Goal: Obtain resource: Download file/media

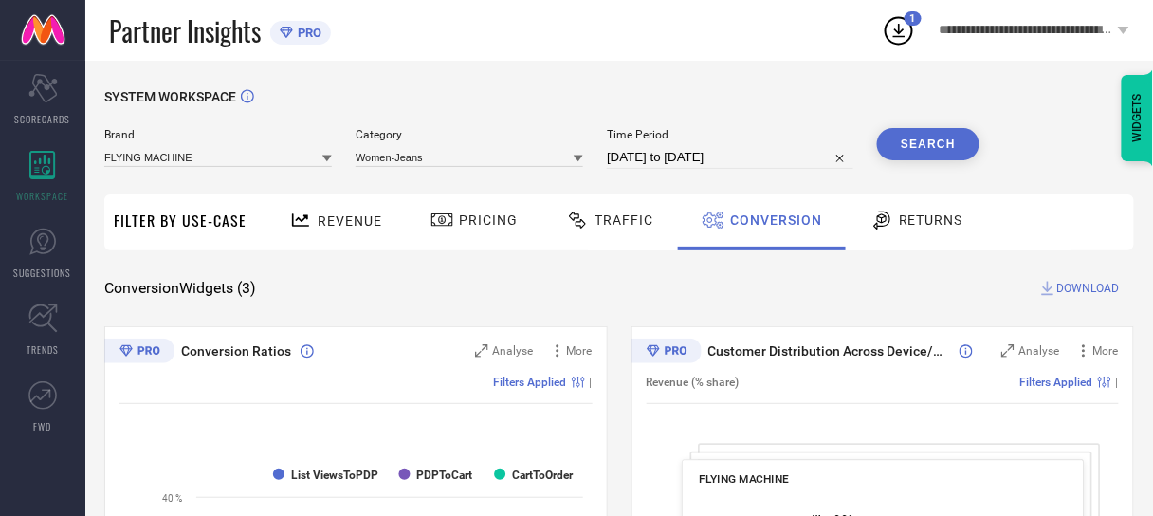
select select "7"
select select "2025"
select select "8"
select select "2025"
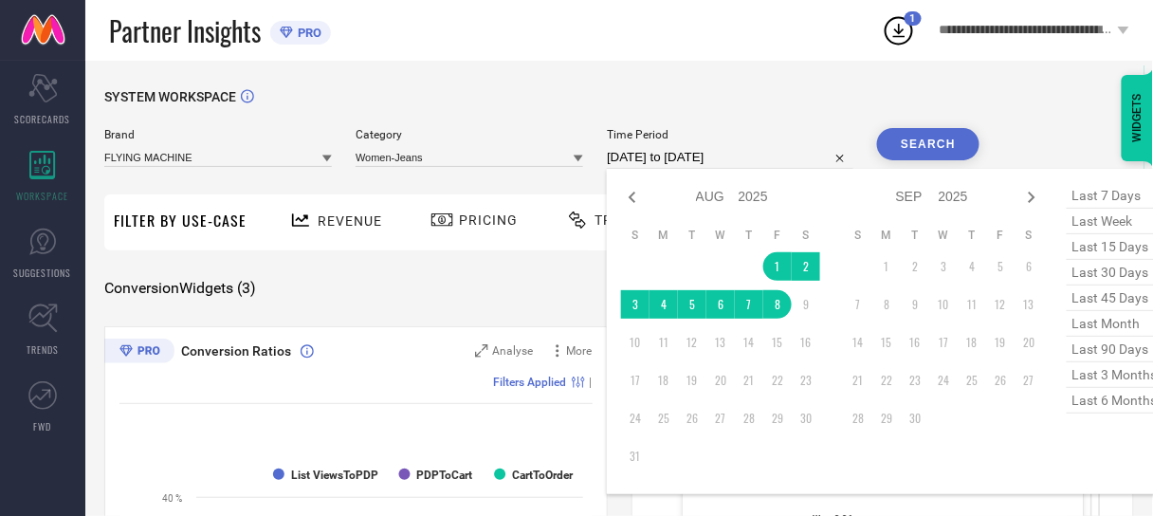
click at [664, 149] on input "[DATE] to [DATE]" at bounding box center [730, 157] width 247 height 23
click at [635, 197] on icon at bounding box center [632, 197] width 23 height 23
select select "6"
select select "2025"
select select "7"
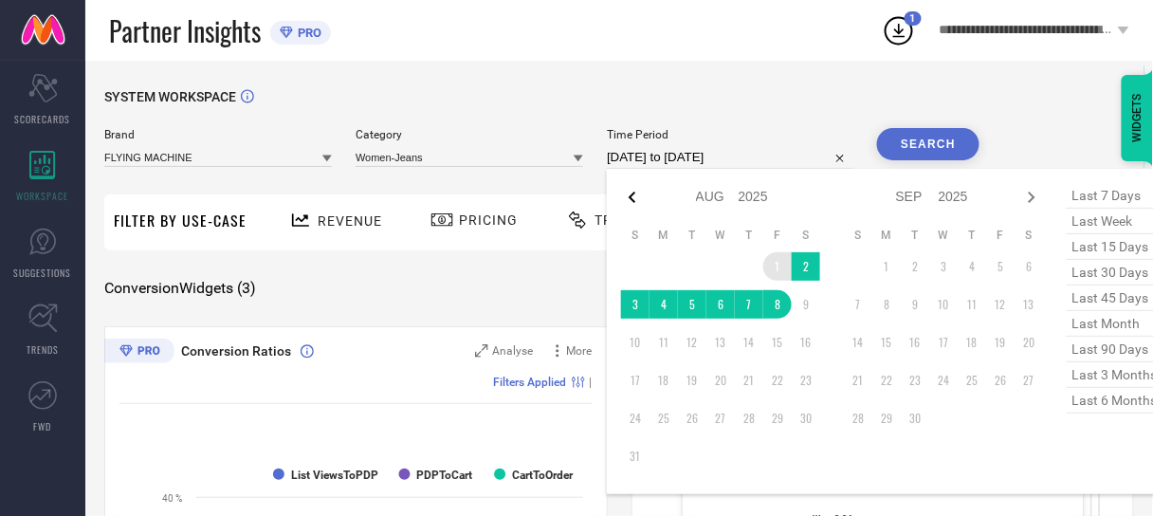
select select "2025"
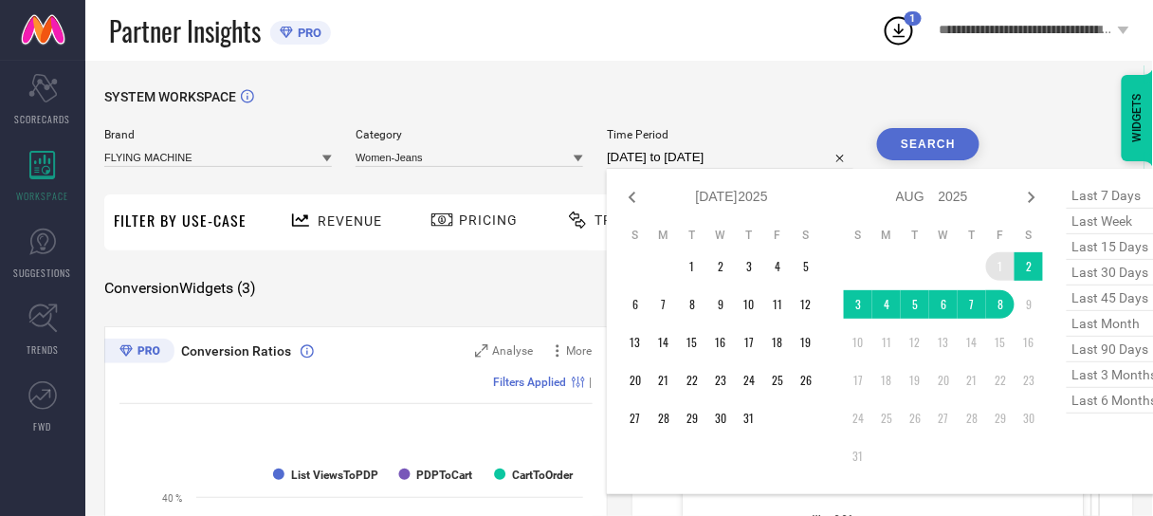
click at [635, 197] on icon at bounding box center [632, 197] width 23 height 23
select select "5"
select select "2025"
select select "6"
select select "2025"
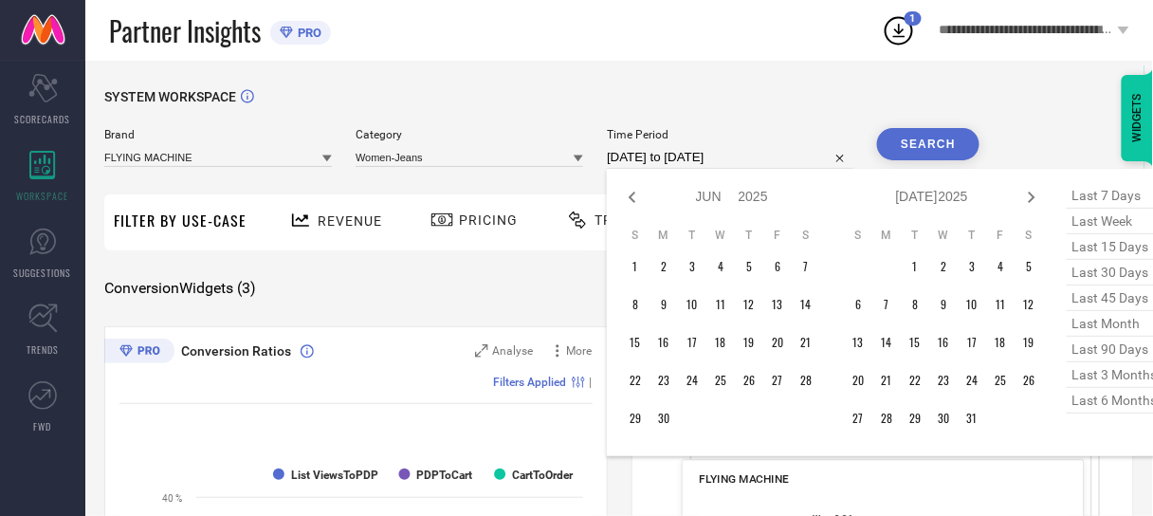
click at [635, 197] on icon at bounding box center [632, 197] width 23 height 23
select select "4"
select select "2025"
select select "5"
select select "2025"
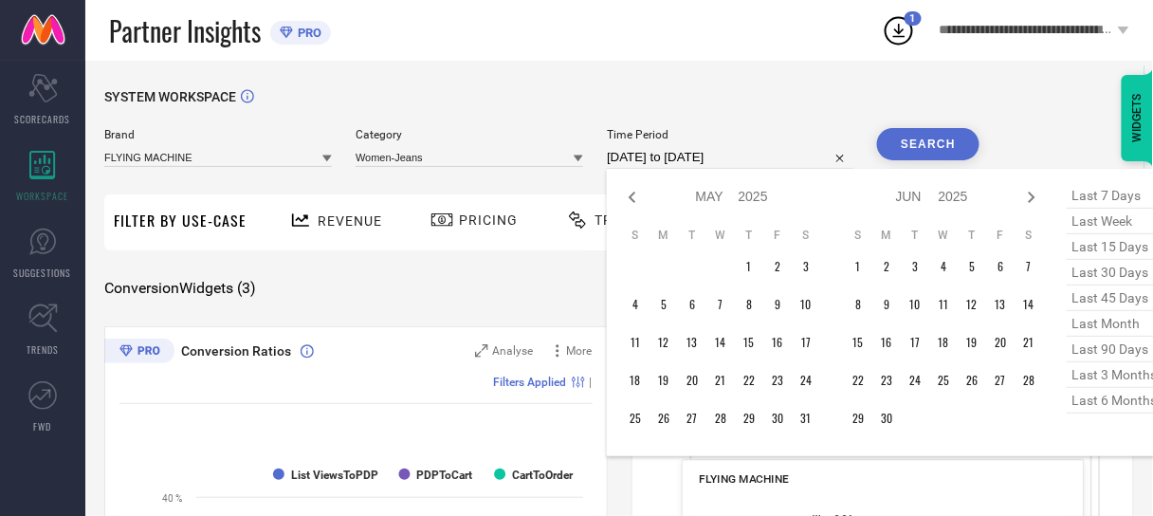
click at [635, 197] on icon at bounding box center [632, 197] width 23 height 23
select select "3"
select select "2025"
select select "4"
select select "2025"
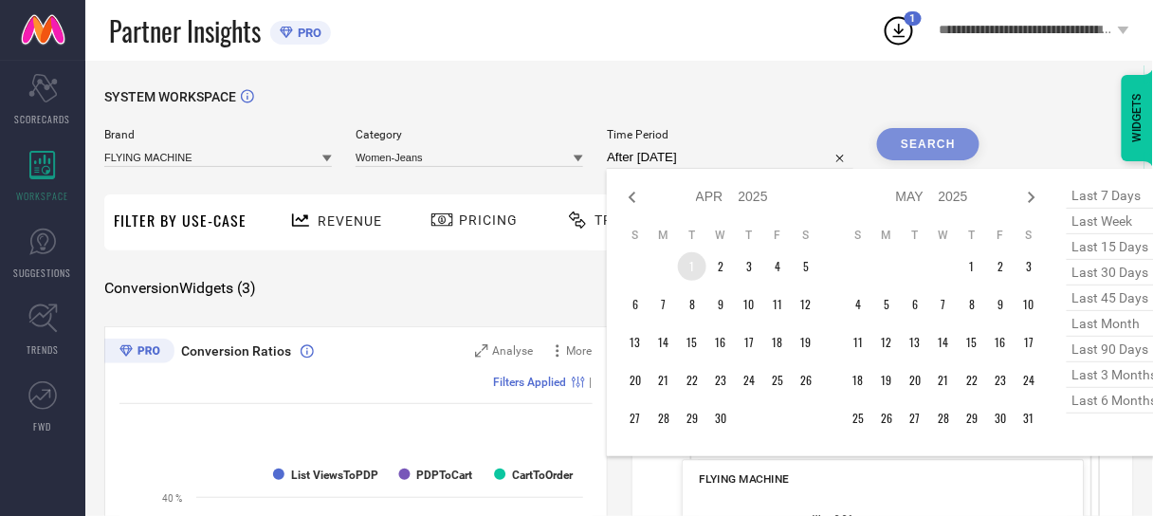
click at [698, 272] on td "1" at bounding box center [692, 266] width 28 height 28
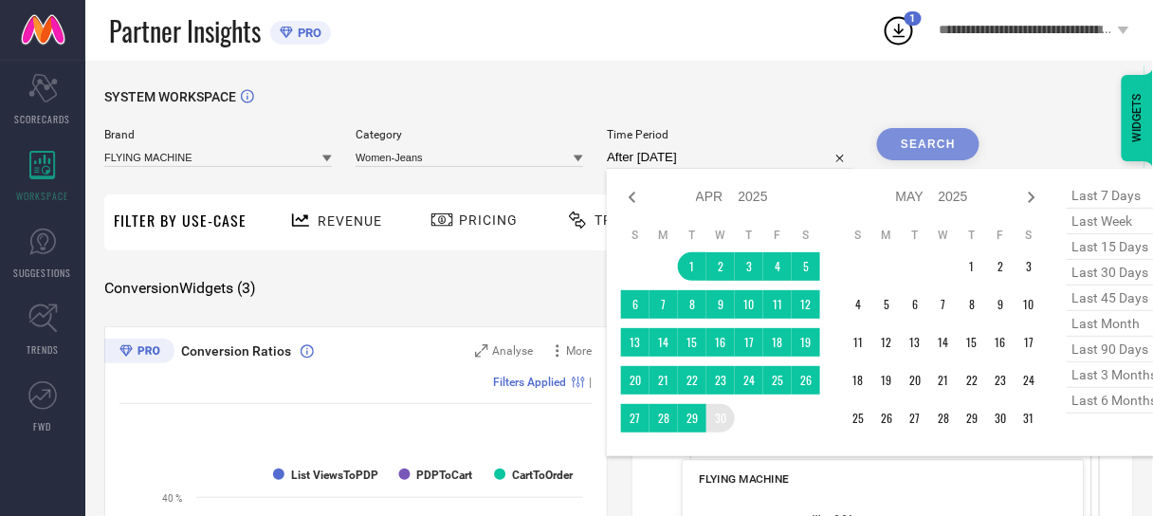
type input "[DATE] to [DATE]"
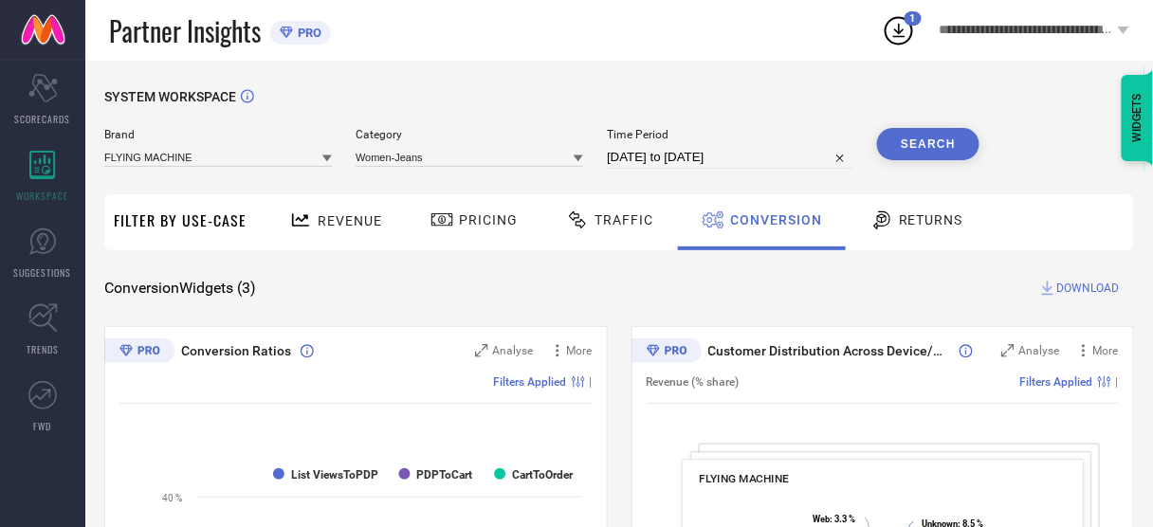
click at [920, 147] on button "Search" at bounding box center [928, 144] width 102 height 32
select select "3"
select select "2025"
select select "4"
select select "2025"
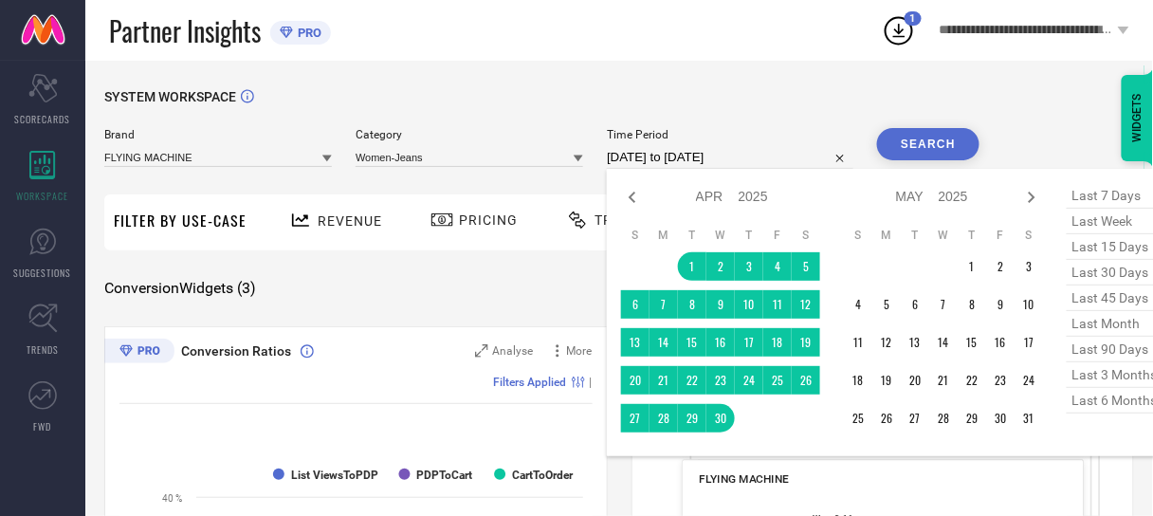
click at [650, 155] on input "[DATE] to [DATE]" at bounding box center [730, 157] width 247 height 23
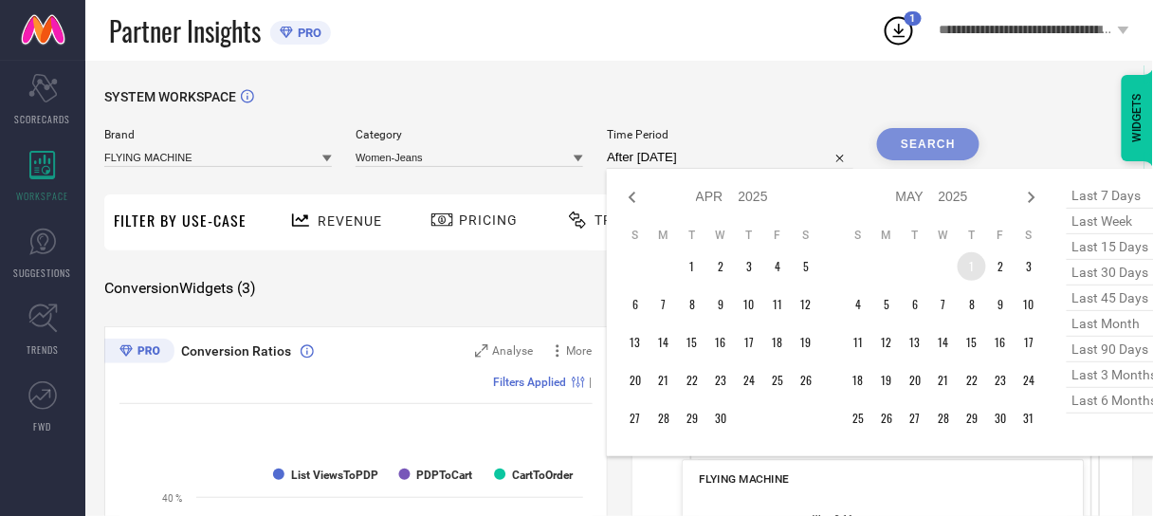
click at [971, 262] on td "1" at bounding box center [972, 266] width 28 height 28
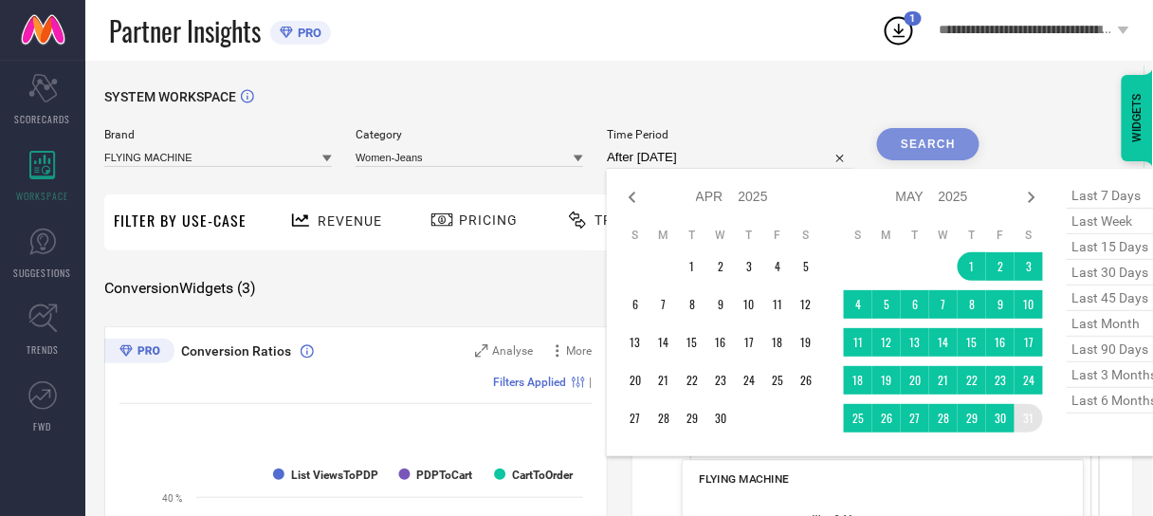
type input "[DATE] to [DATE]"
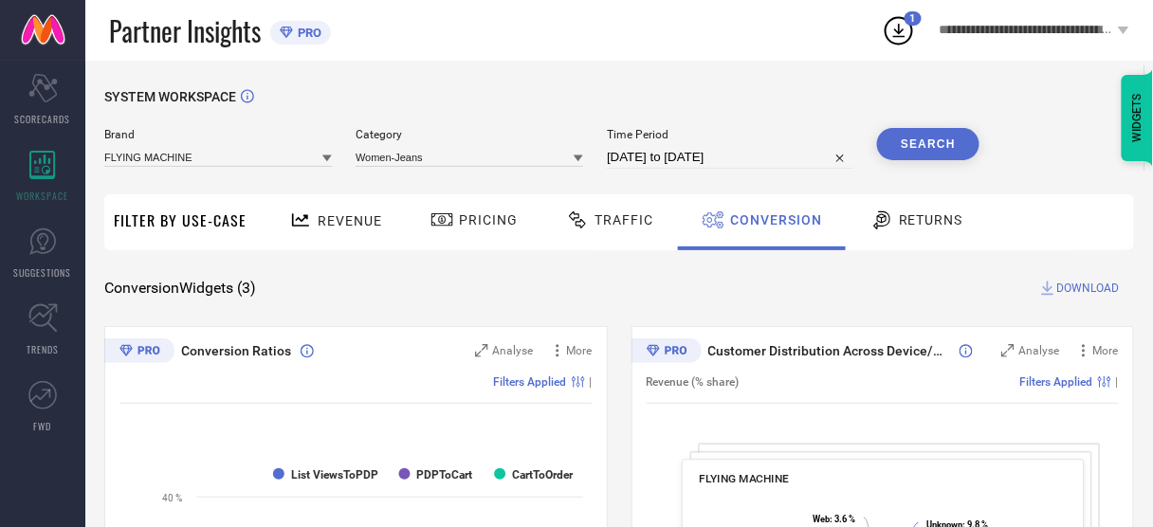
click at [933, 142] on button "Search" at bounding box center [928, 144] width 102 height 32
select select "4"
select select "2025"
select select "5"
select select "2025"
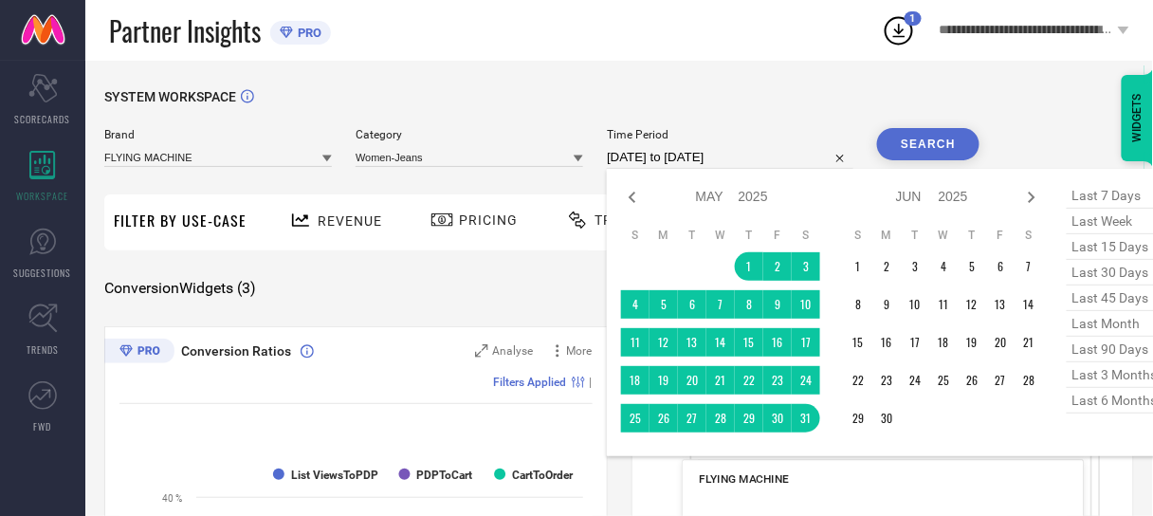
click at [650, 161] on input "[DATE] to [DATE]" at bounding box center [730, 157] width 247 height 23
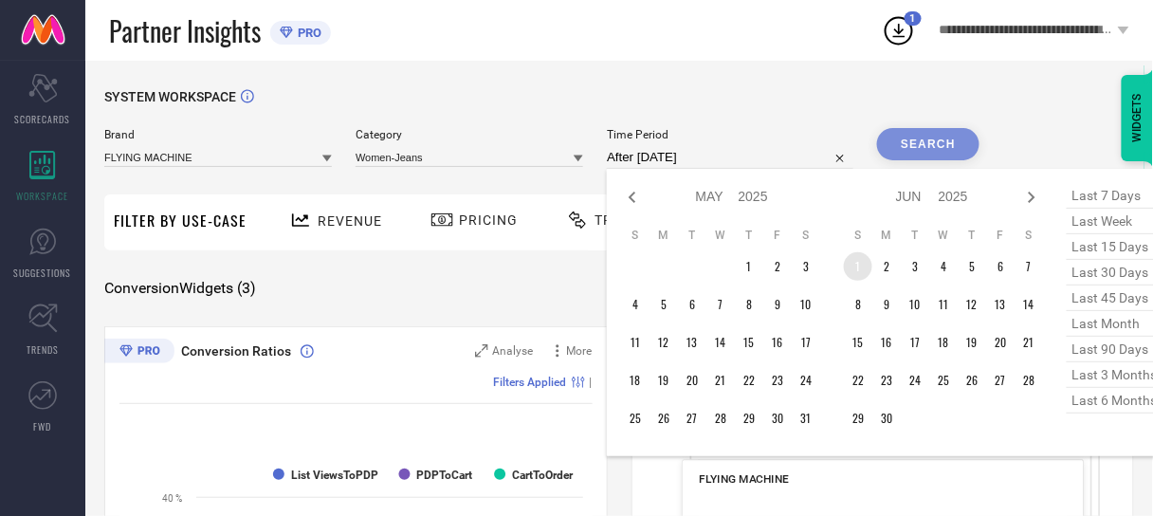
click at [857, 270] on td "1" at bounding box center [858, 266] width 28 height 28
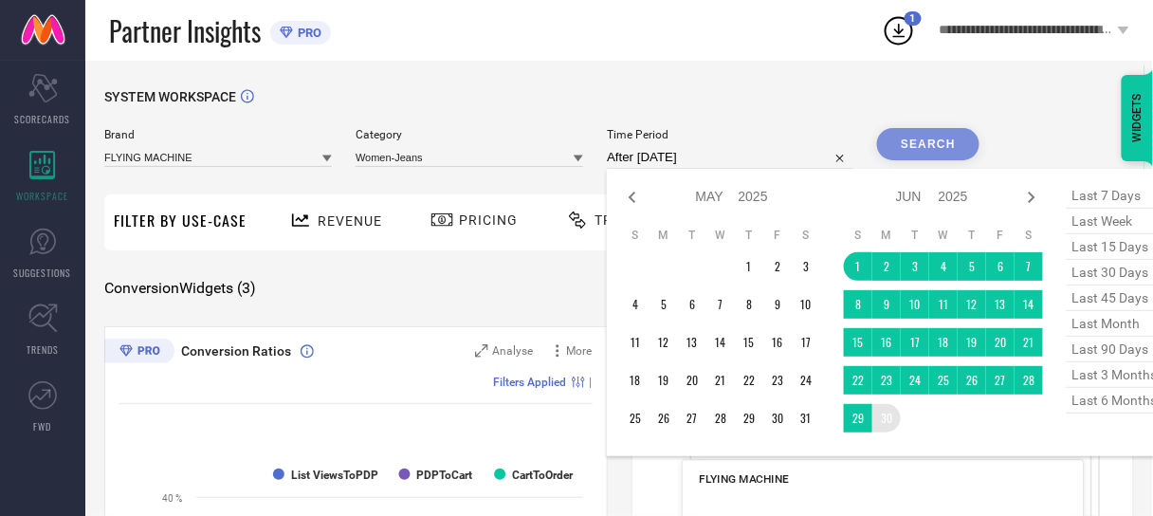
type input "[DATE] to [DATE]"
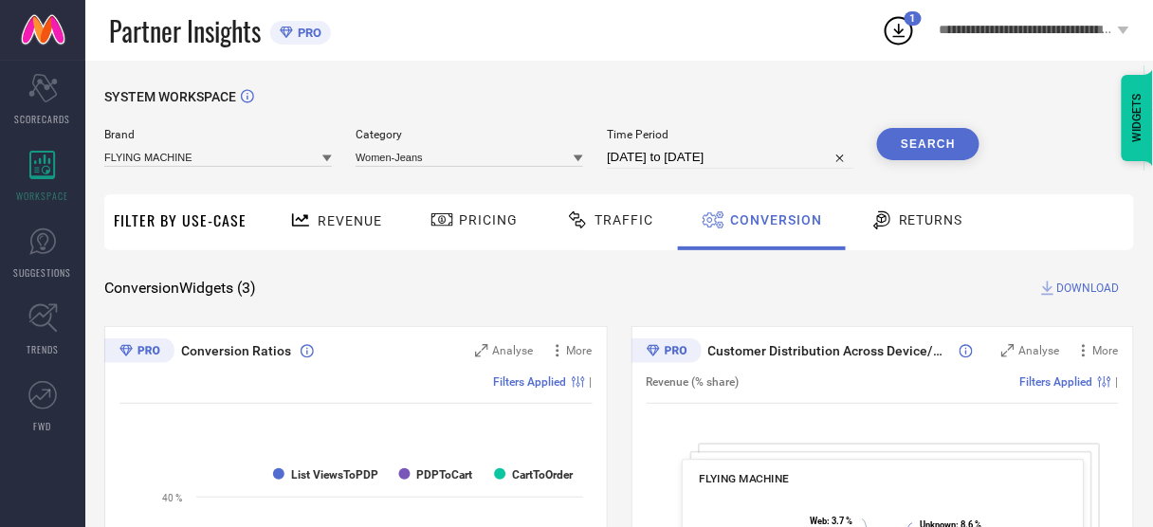
click at [901, 144] on button "Search" at bounding box center [928, 144] width 102 height 32
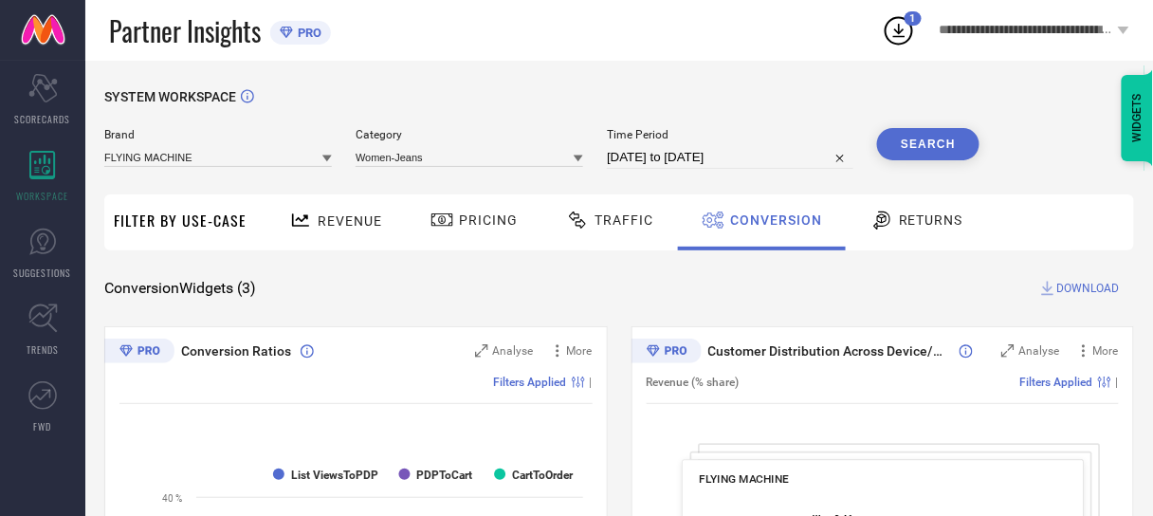
select select "5"
select select "2025"
select select "6"
select select "2025"
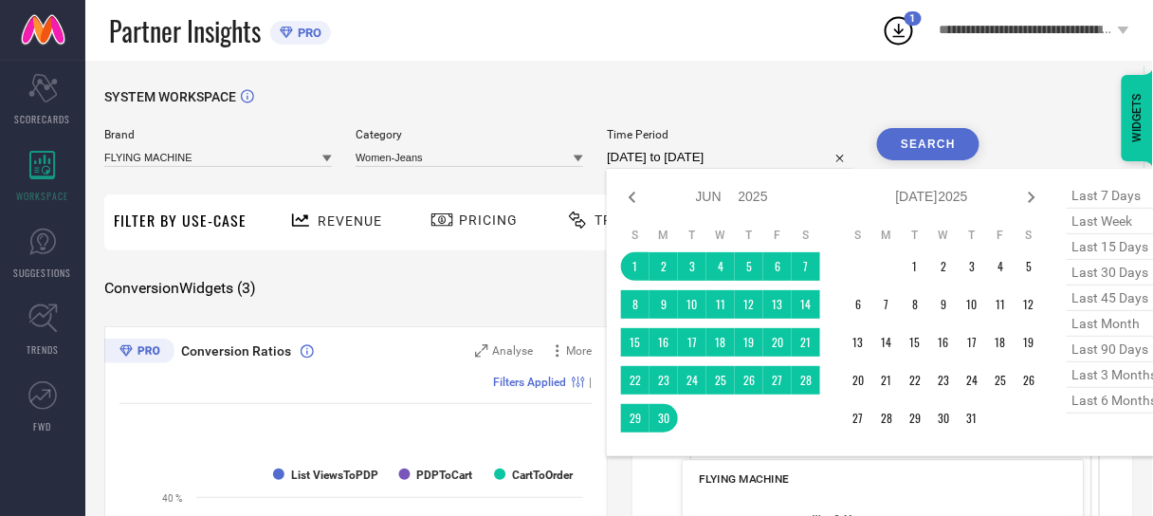
click at [677, 163] on input "[DATE] to [DATE]" at bounding box center [730, 157] width 247 height 23
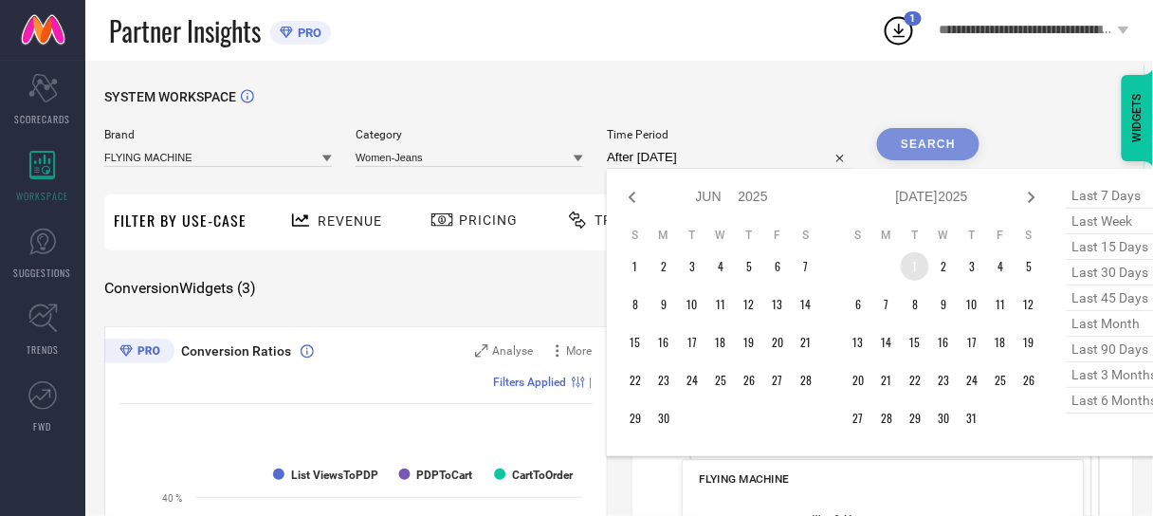
click at [908, 264] on td "1" at bounding box center [915, 266] width 28 height 28
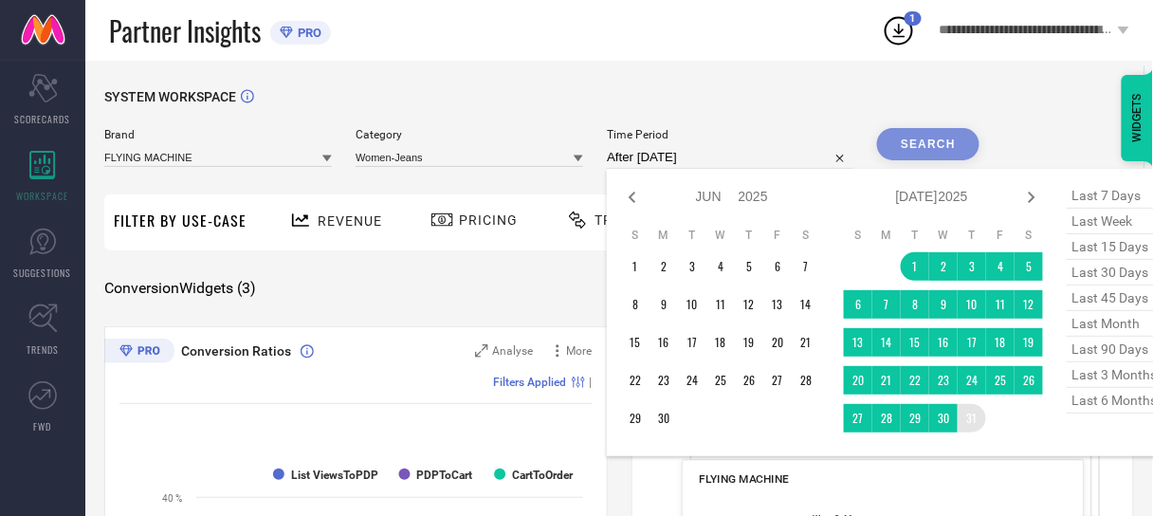
type input "[DATE] to [DATE]"
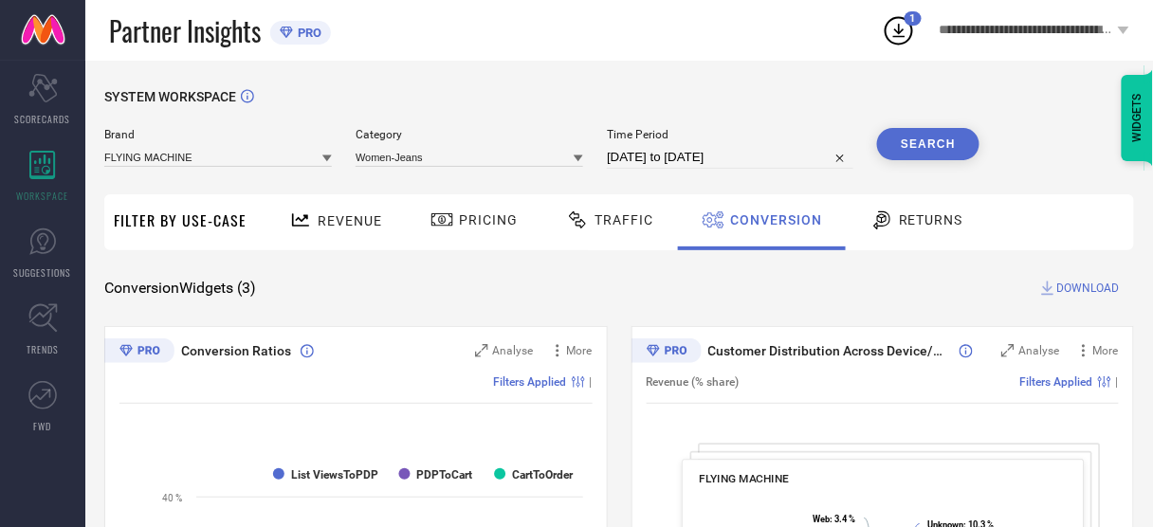
click at [911, 147] on button "Search" at bounding box center [928, 144] width 102 height 32
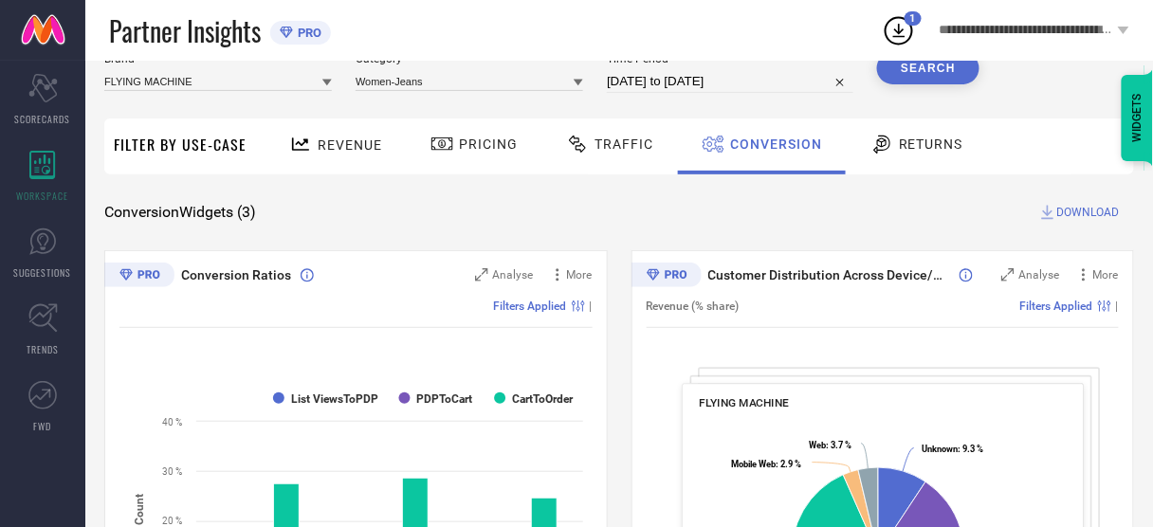
click at [1075, 213] on span "DOWNLOAD" at bounding box center [1088, 212] width 63 height 19
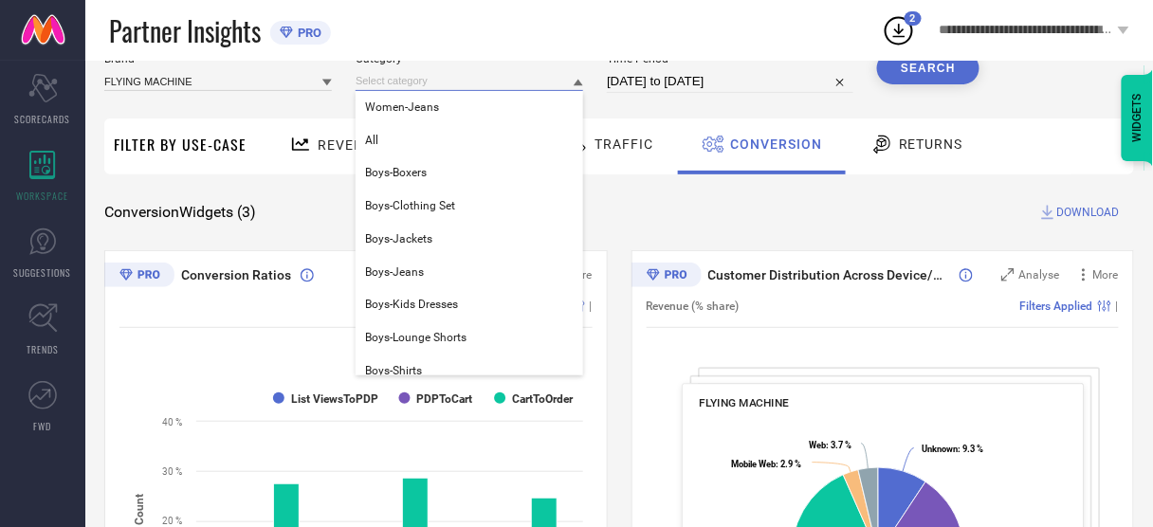
click at [490, 87] on input at bounding box center [470, 81] width 228 height 20
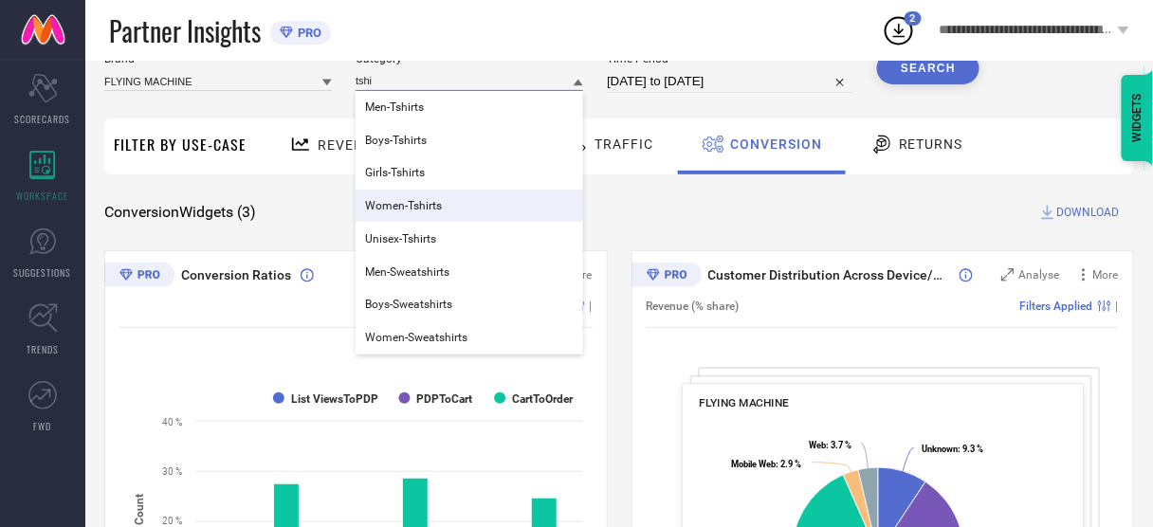
type input "tshi"
click at [455, 209] on div "Women-Tshirts" at bounding box center [470, 206] width 228 height 32
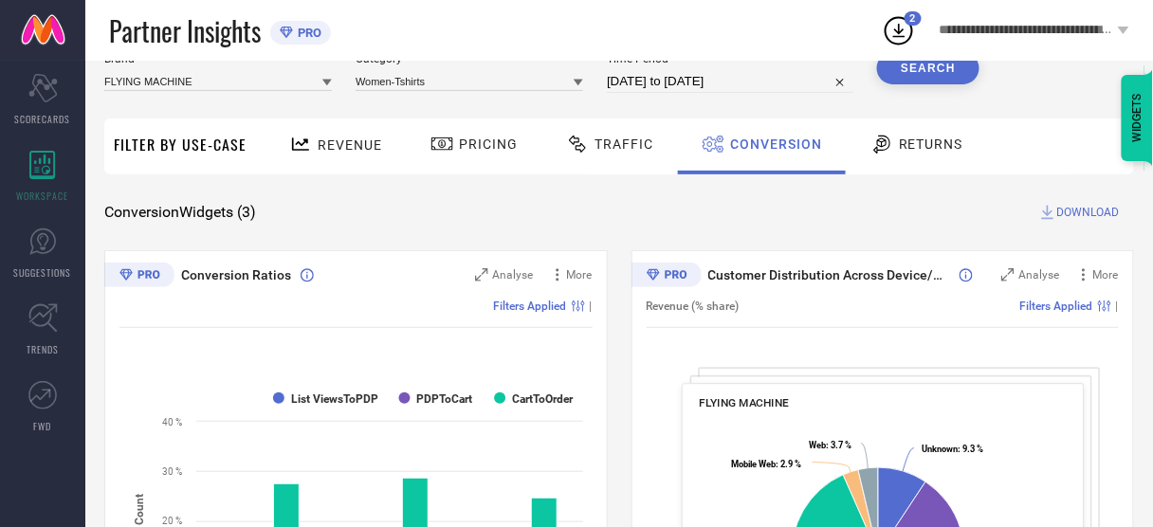
click at [924, 70] on button "Search" at bounding box center [928, 68] width 102 height 32
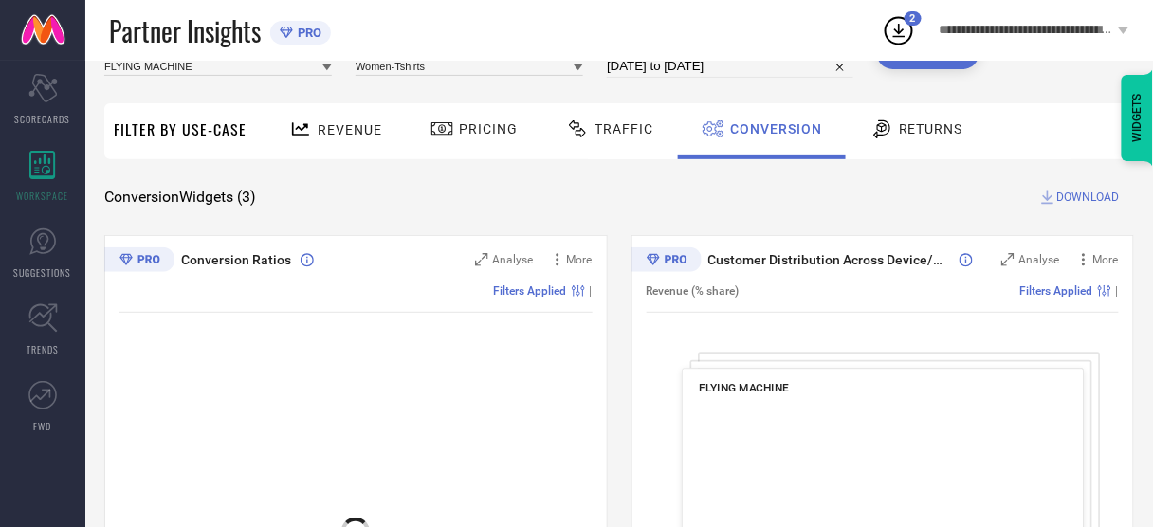
scroll to position [99, 0]
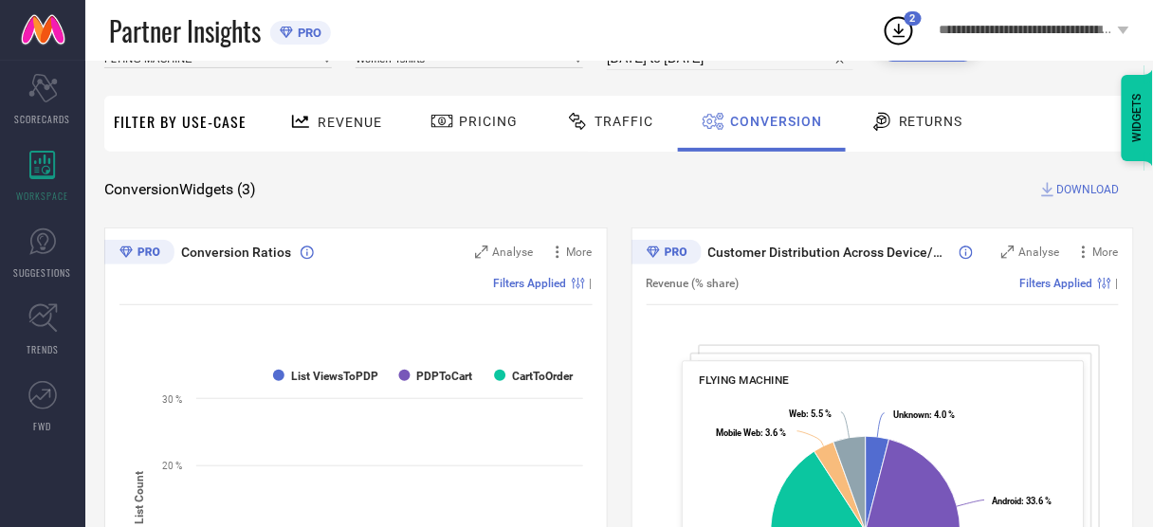
click at [1069, 189] on span "DOWNLOAD" at bounding box center [1088, 189] width 63 height 19
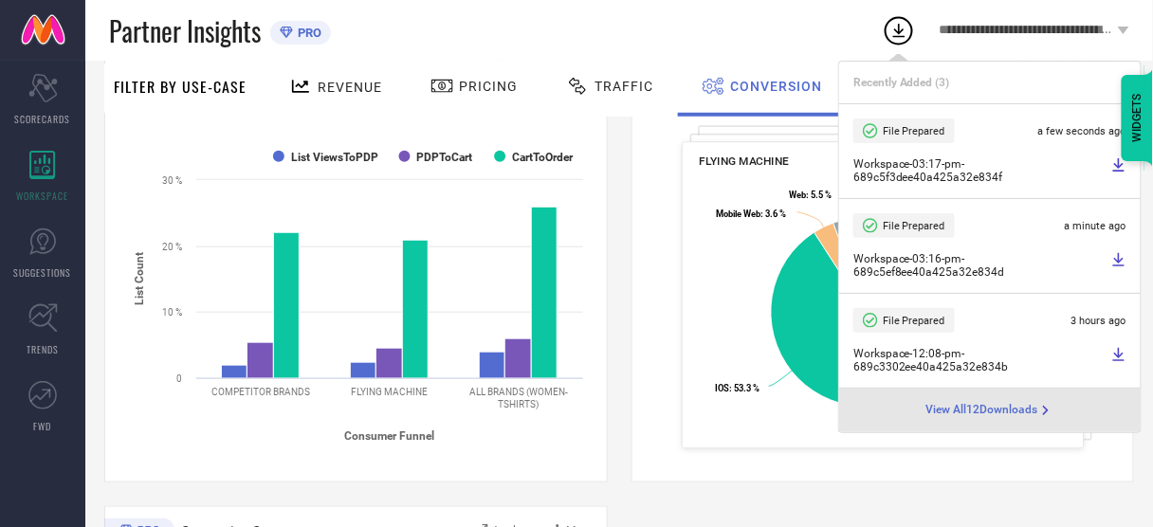
scroll to position [0, 0]
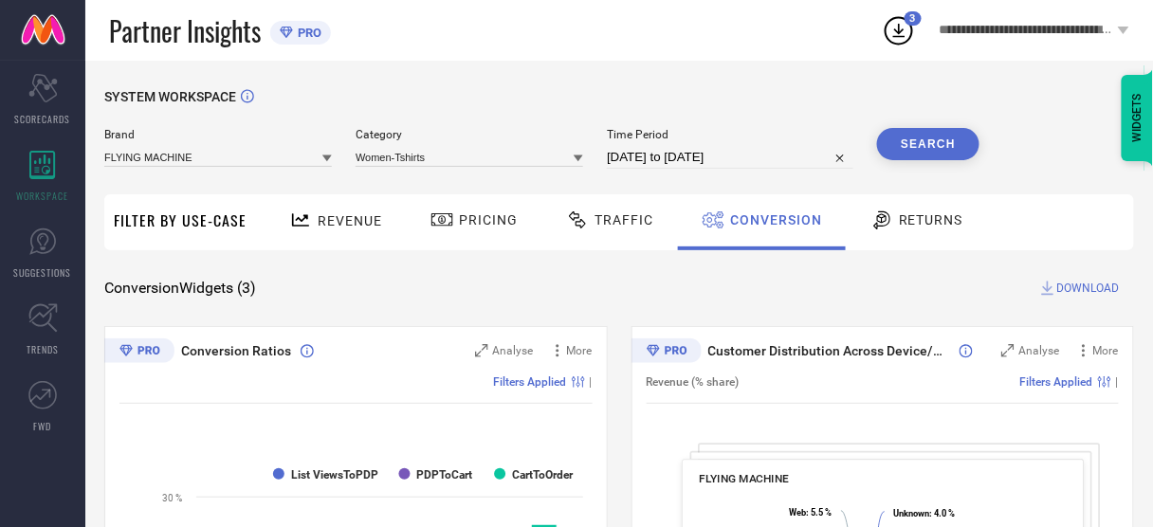
click at [690, 130] on span "Time Period" at bounding box center [730, 134] width 247 height 13
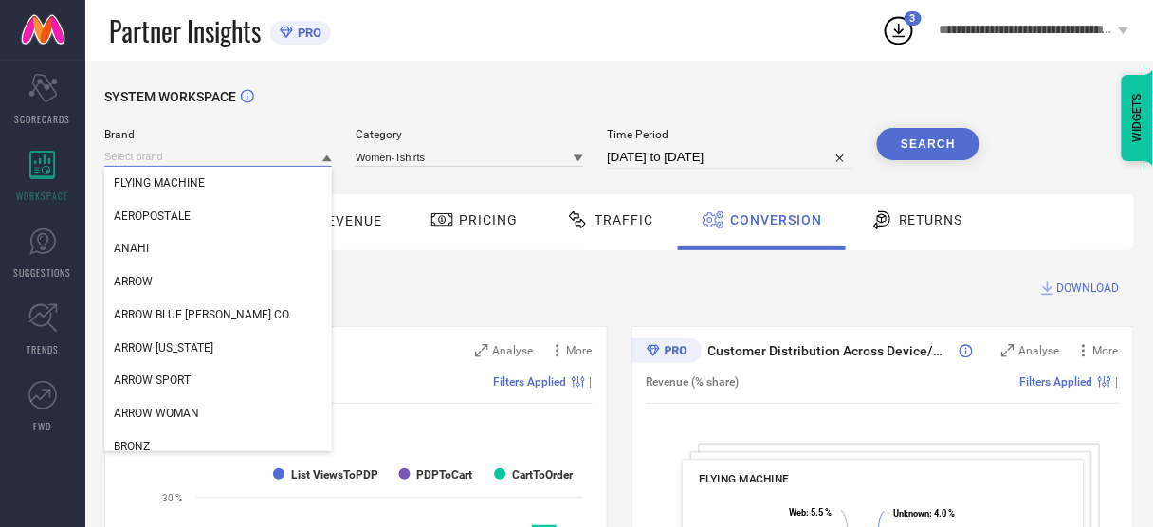
click at [263, 161] on input at bounding box center [218, 157] width 228 height 20
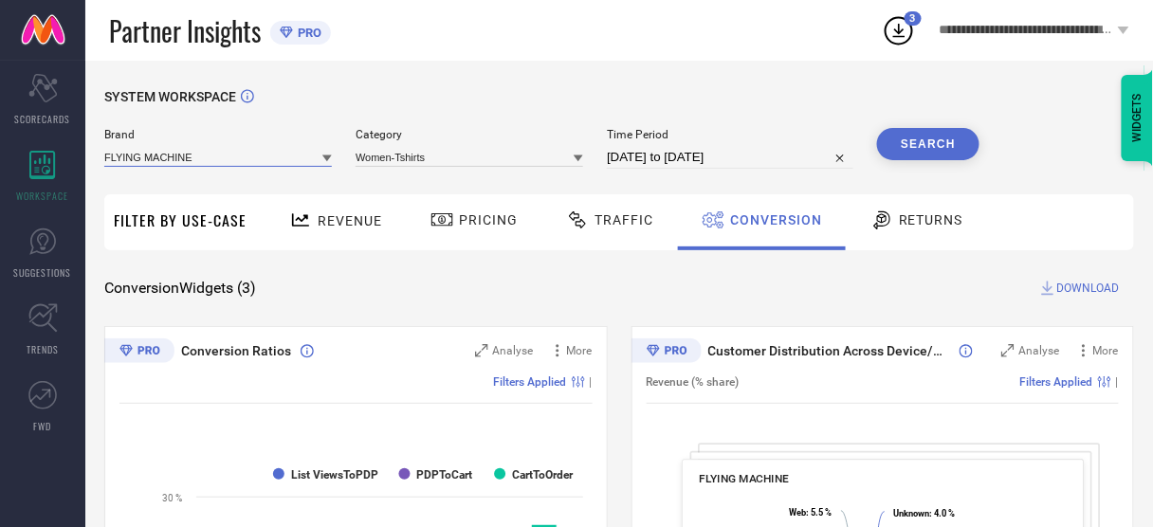
click at [263, 161] on input at bounding box center [218, 157] width 228 height 20
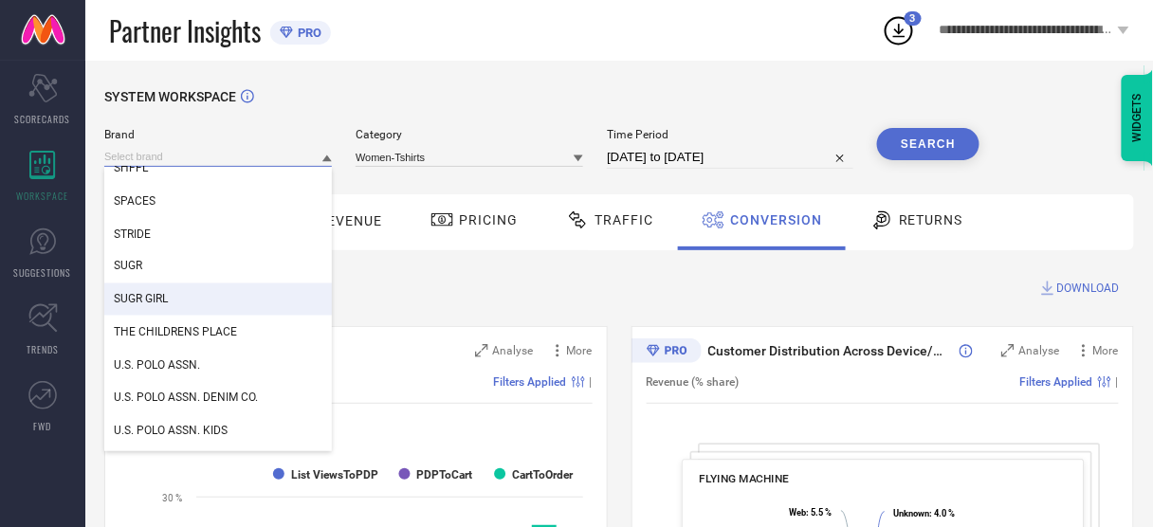
scroll to position [868, 0]
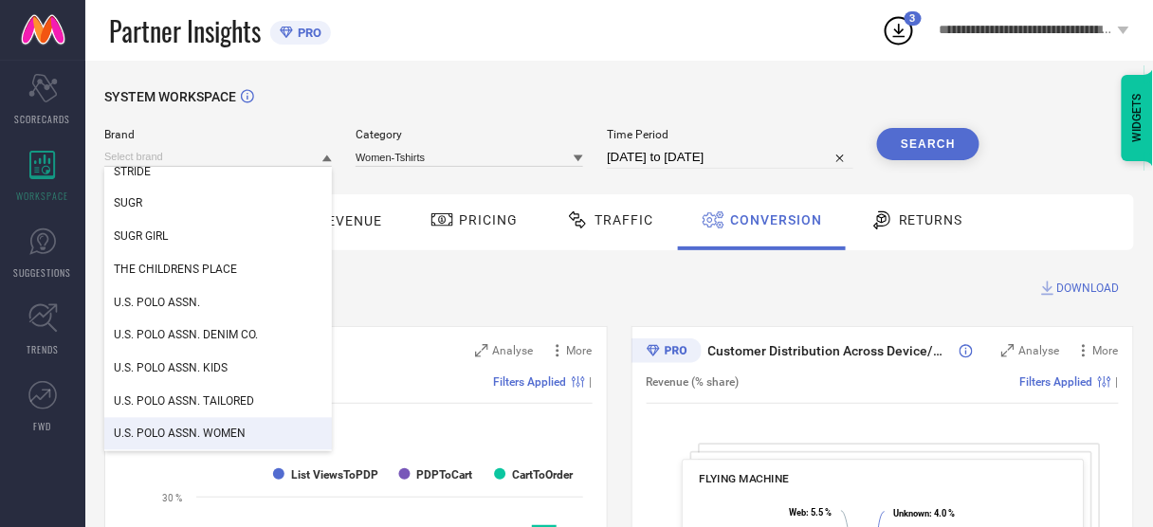
click at [174, 428] on div "U.S. POLO ASSN. WOMEN" at bounding box center [218, 434] width 228 height 32
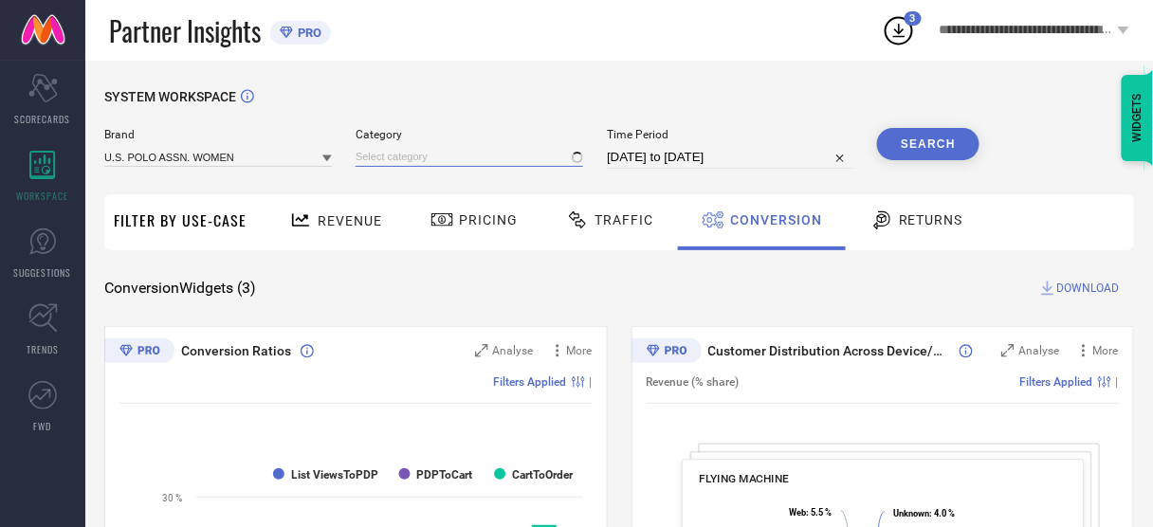
click at [401, 161] on input at bounding box center [470, 157] width 228 height 20
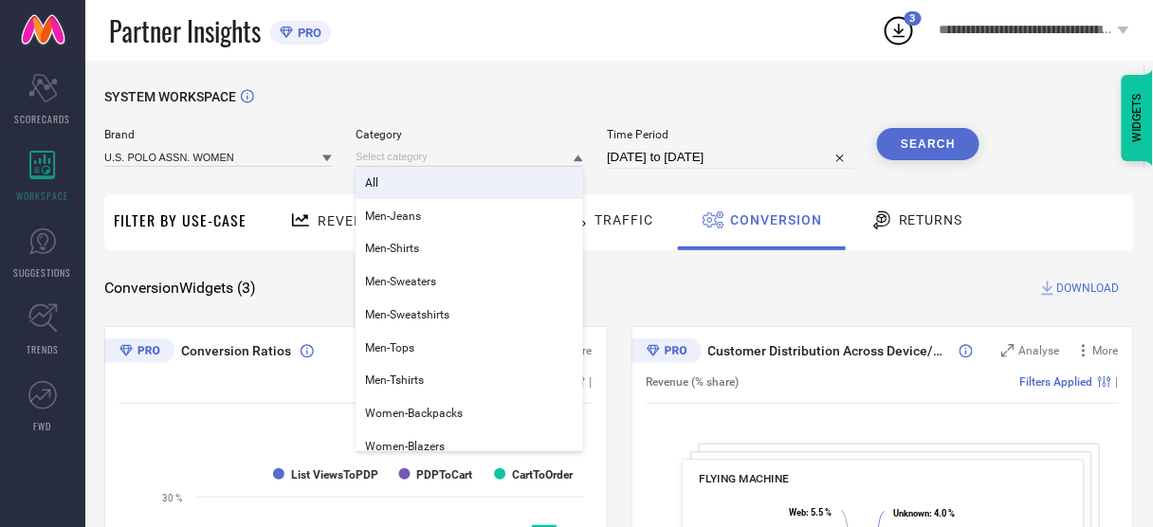
click at [397, 178] on div "All" at bounding box center [470, 183] width 228 height 32
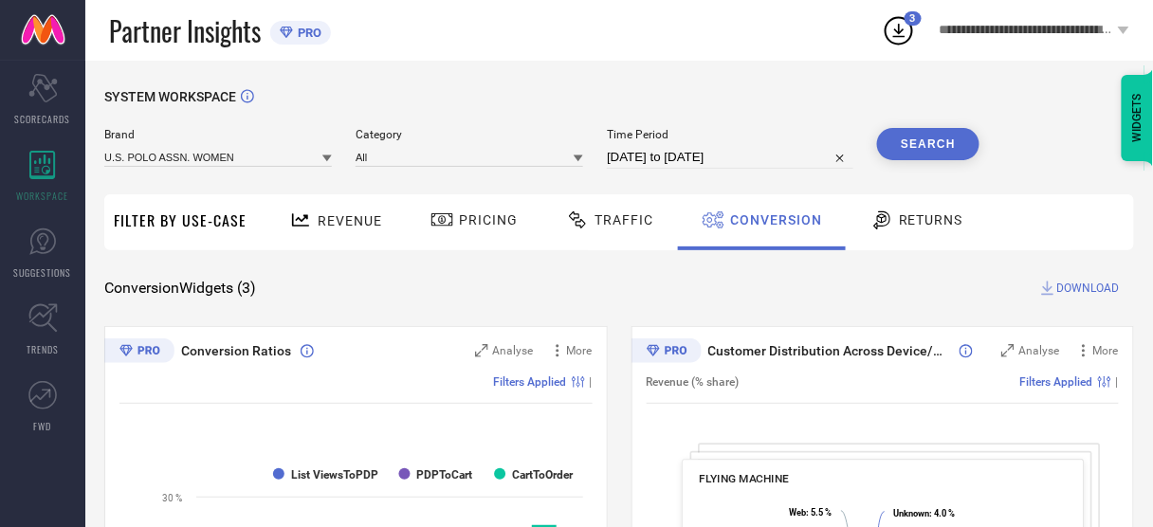
click at [920, 149] on button "Search" at bounding box center [928, 144] width 102 height 32
click at [1097, 289] on span "DOWNLOAD" at bounding box center [1088, 288] width 63 height 19
